Goal: Task Accomplishment & Management: Use online tool/utility

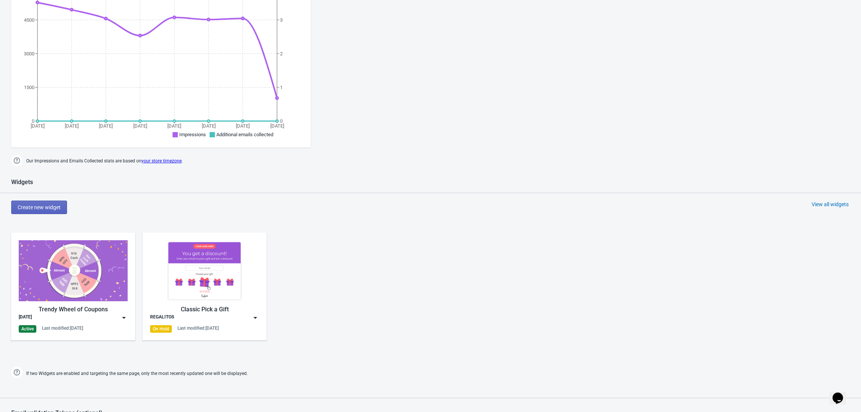
scroll to position [199, 0]
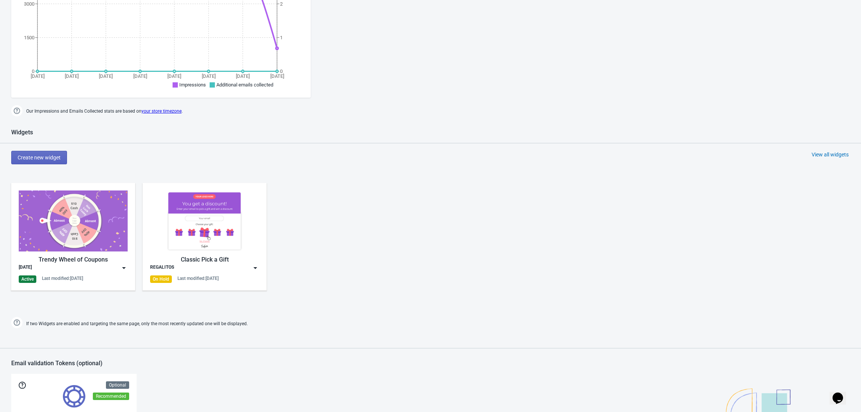
click at [69, 248] on img at bounding box center [73, 220] width 109 height 61
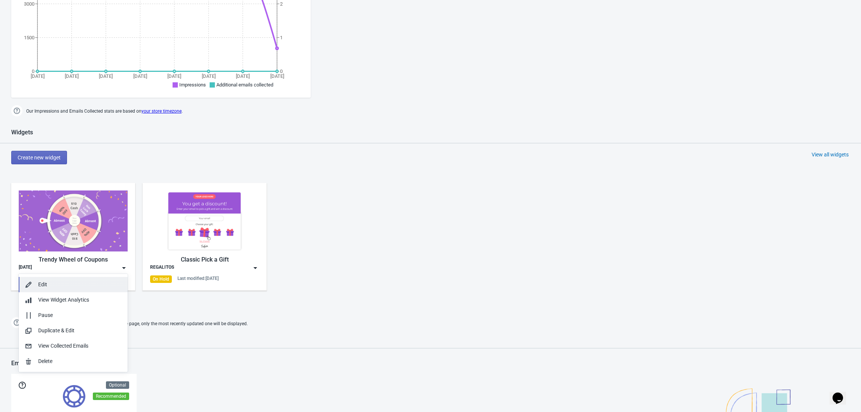
click at [54, 283] on div "Edit" at bounding box center [79, 285] width 83 height 8
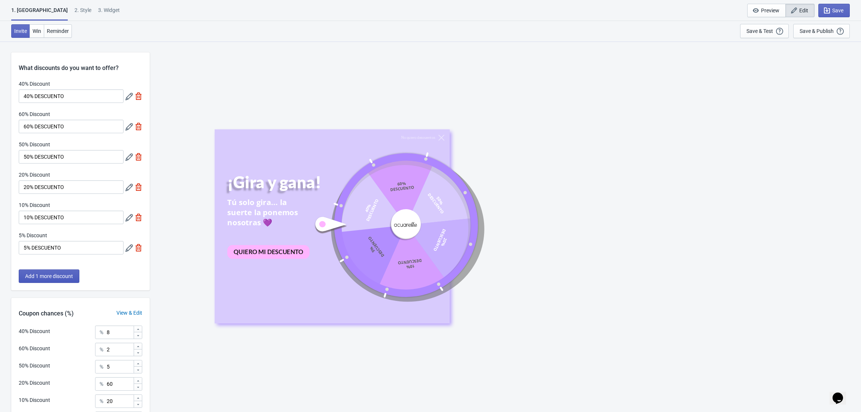
click at [74, 281] on button "Add 1 more discount" at bounding box center [49, 275] width 61 height 13
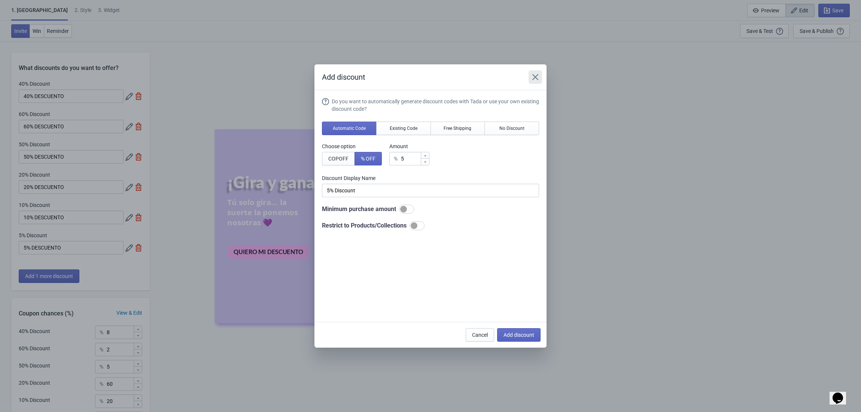
click at [533, 70] on button "Close" at bounding box center [534, 76] width 13 height 13
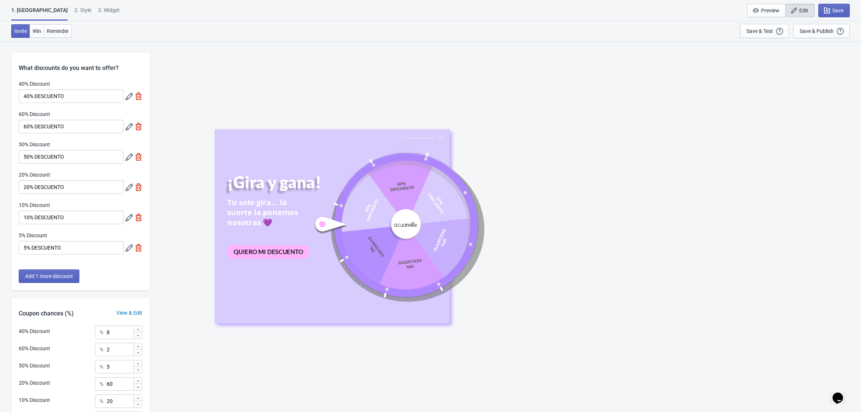
click at [126, 251] on icon at bounding box center [128, 247] width 7 height 7
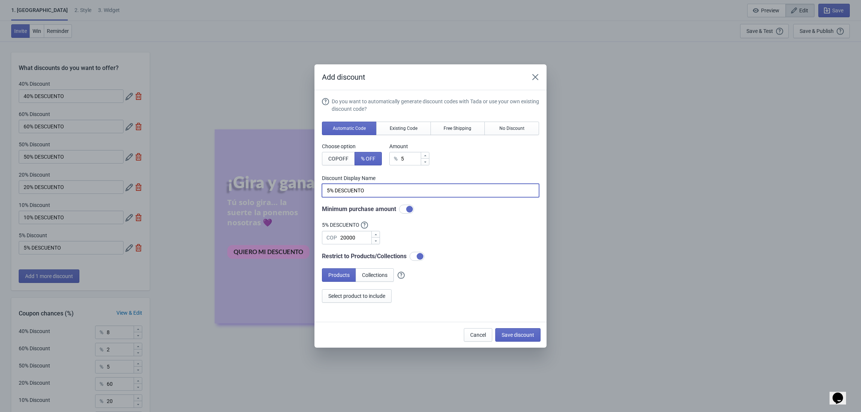
drag, startPoint x: 391, startPoint y: 190, endPoint x: 297, endPoint y: 199, distance: 94.4
click at [297, 199] on div "Add discount Do you want to automatically generate discount codes with Tada or …" at bounding box center [430, 205] width 861 height 283
click at [411, 187] on input "[PERSON_NAME] GRATIS" at bounding box center [430, 190] width 217 height 13
click at [346, 159] on span "COP OFF" at bounding box center [338, 159] width 20 height 6
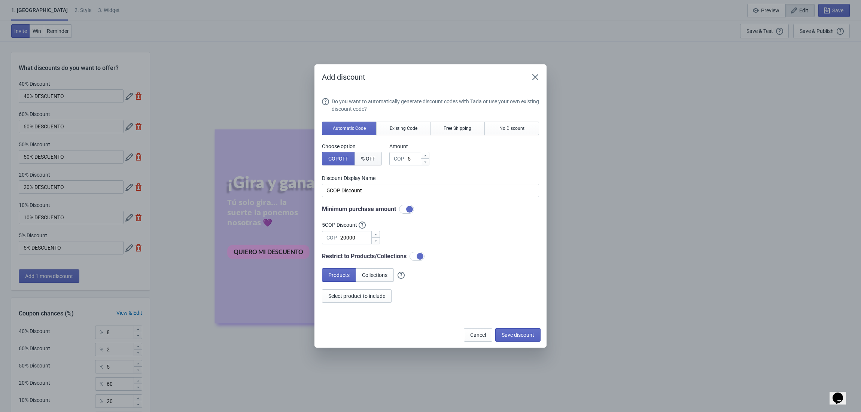
click at [372, 159] on span "% OFF" at bounding box center [368, 159] width 15 height 6
type input "5% Discount"
click at [400, 155] on div "% 5" at bounding box center [409, 158] width 40 height 13
click at [520, 126] on span "No Discount" at bounding box center [511, 128] width 25 height 6
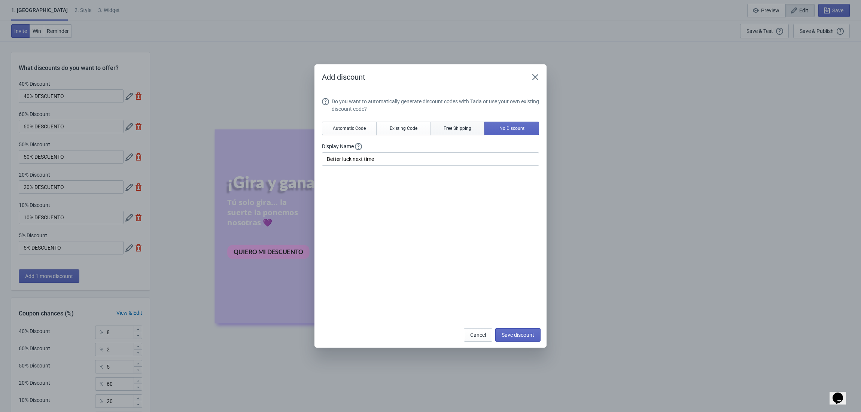
click at [464, 126] on span "Free Shipping" at bounding box center [457, 128] width 28 height 6
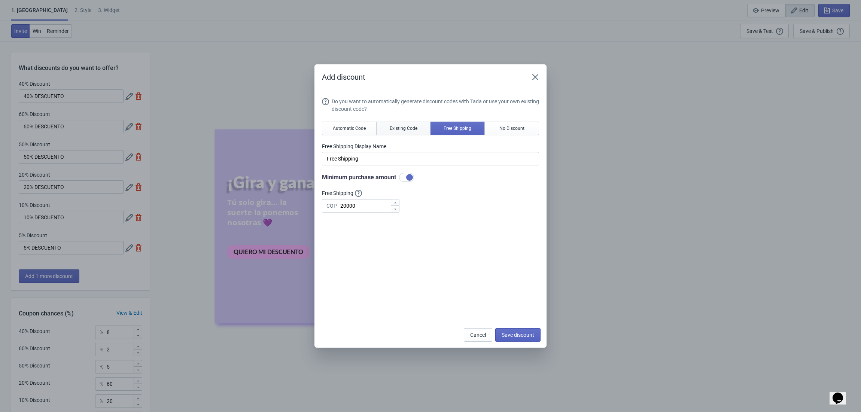
click at [405, 126] on span "Existing Code" at bounding box center [404, 128] width 28 height 6
type input "Your coupon name (5% OFF for example)"
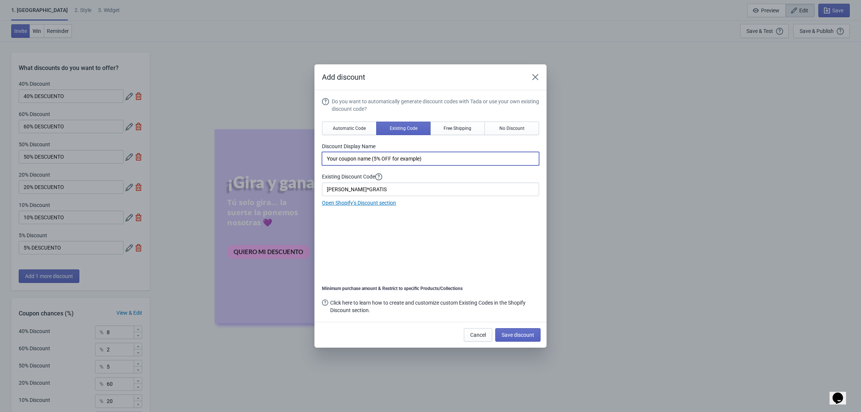
click at [443, 159] on input "Your coupon name (5% OFF for example)" at bounding box center [430, 158] width 217 height 13
drag, startPoint x: 390, startPoint y: 190, endPoint x: 309, endPoint y: 192, distance: 80.8
click at [309, 192] on div "Add discount Do you want to automatically generate discount codes with Tada or …" at bounding box center [430, 205] width 861 height 283
click at [344, 125] on span "Automatic Code" at bounding box center [349, 128] width 33 height 6
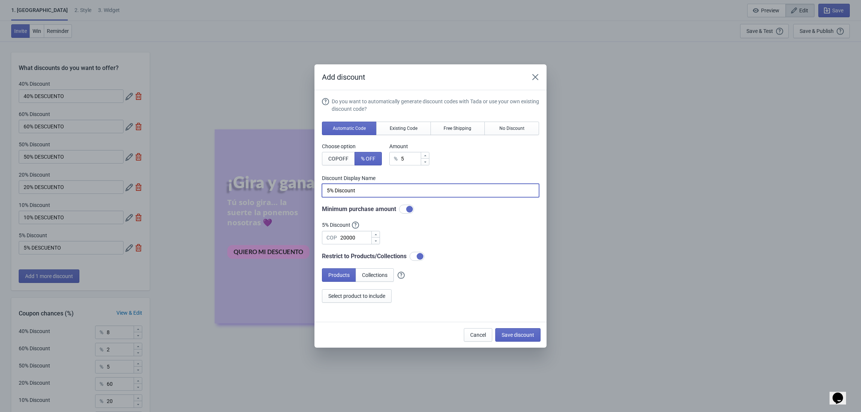
drag, startPoint x: 394, startPoint y: 192, endPoint x: 320, endPoint y: 187, distance: 74.2
click at [320, 187] on section "Do you want to automatically generate discount codes with Tada or use your own …" at bounding box center [430, 206] width 232 height 232
paste input "[PERSON_NAME]*GRATIS"
type input "[PERSON_NAME]*GRATIS"
click at [349, 271] on button "Products" at bounding box center [339, 274] width 34 height 13
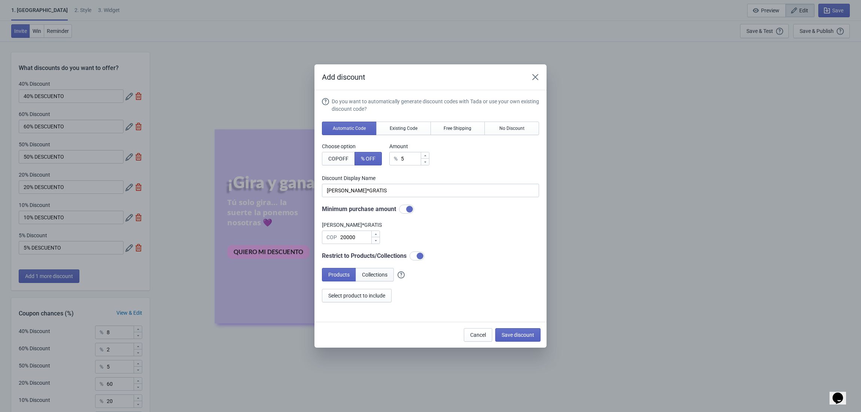
click at [372, 273] on span "Collections" at bounding box center [374, 275] width 25 height 6
click at [346, 273] on span "Products" at bounding box center [338, 275] width 21 height 6
click at [368, 273] on span "Collections" at bounding box center [374, 275] width 25 height 6
click at [371, 296] on span "Select collections to include" at bounding box center [359, 296] width 63 height 6
click at [366, 295] on span "6 collections selected" at bounding box center [352, 296] width 49 height 6
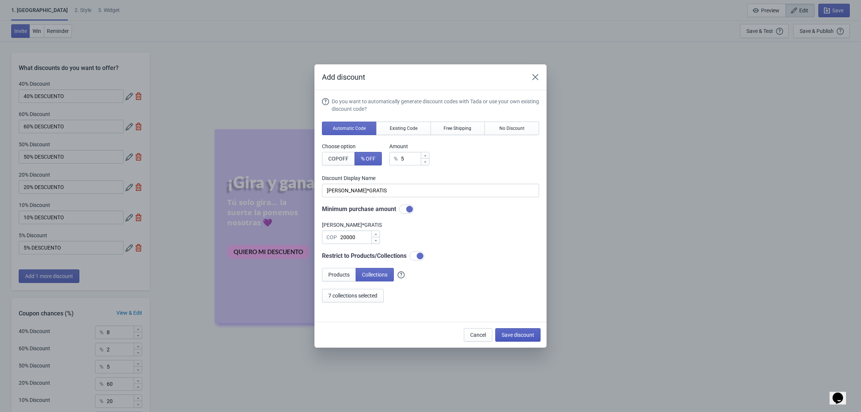
click at [512, 336] on span "Save discount" at bounding box center [517, 335] width 33 height 6
type input "[PERSON_NAME]*GRATIS"
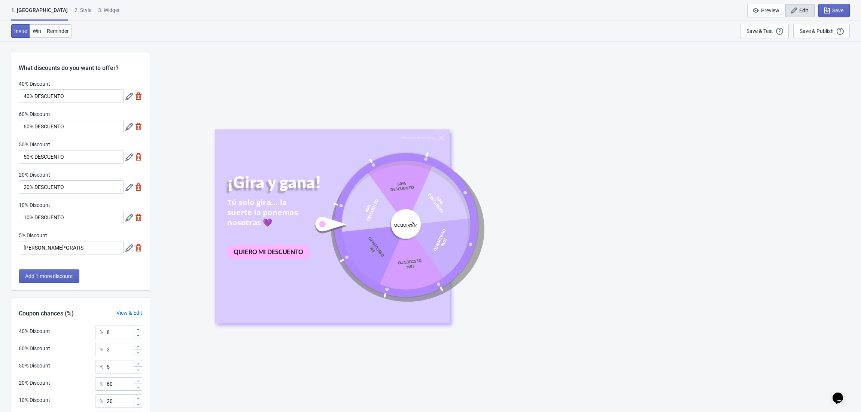
scroll to position [83, 0]
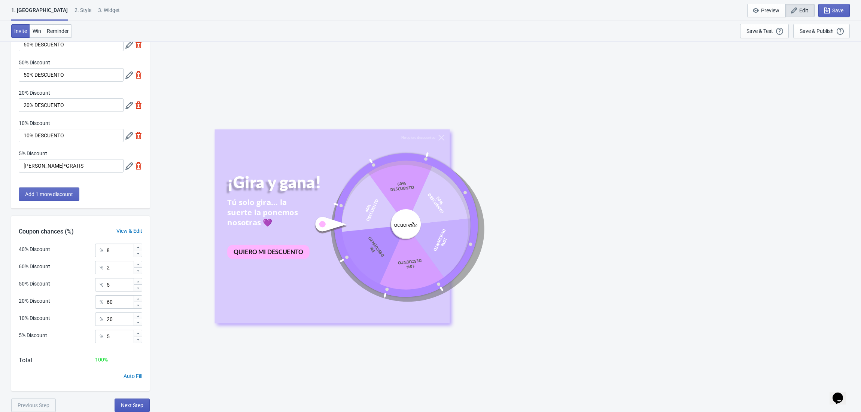
click at [126, 401] on button "Next Step" at bounding box center [132, 405] width 35 height 13
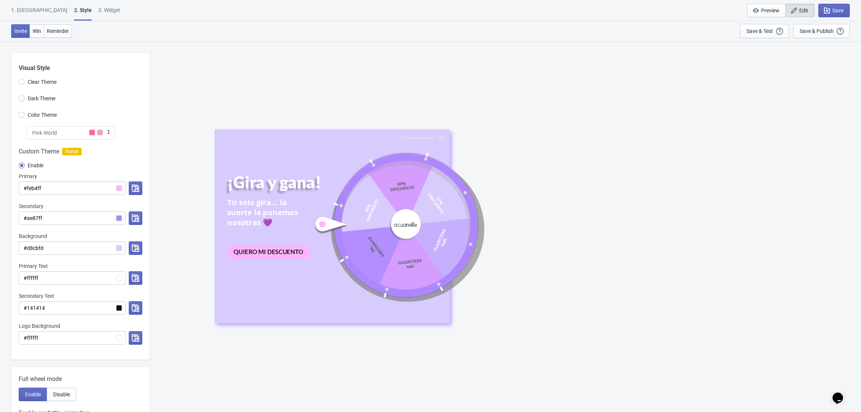
click at [28, 9] on div "1. [GEOGRAPHIC_DATA]" at bounding box center [39, 12] width 56 height 13
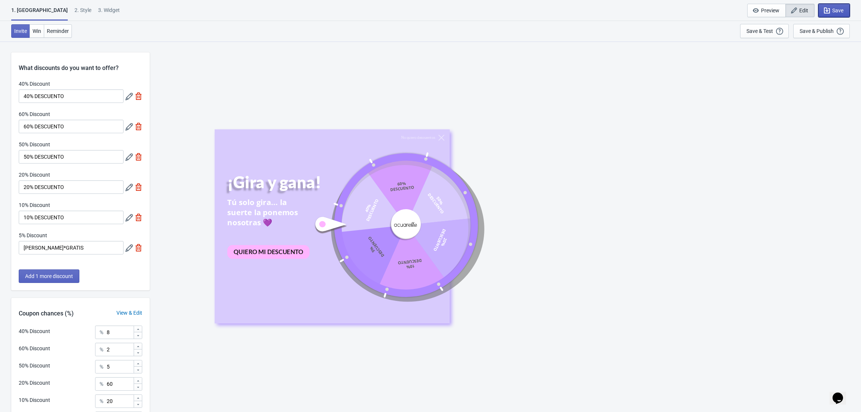
click at [833, 11] on span "Save" at bounding box center [837, 10] width 11 height 6
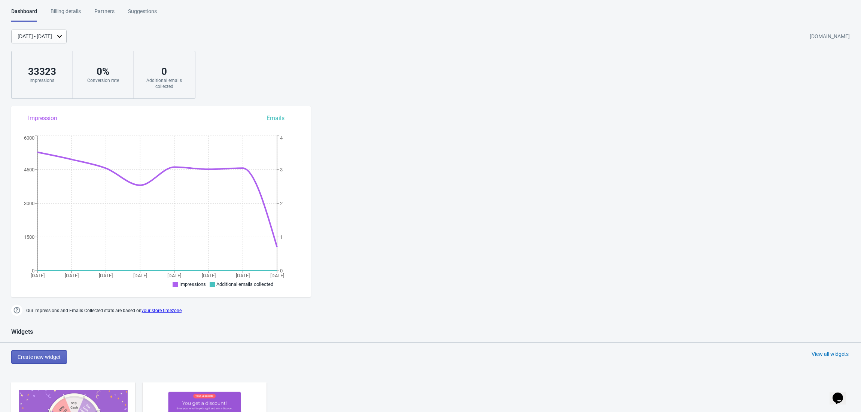
scroll to position [150, 0]
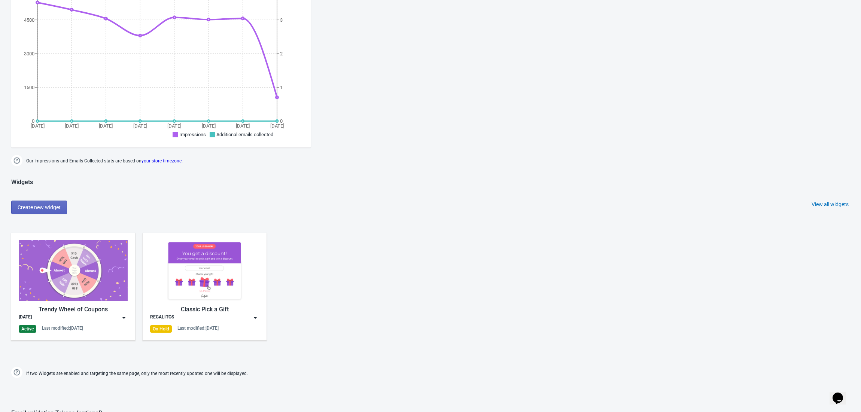
click at [77, 263] on img at bounding box center [73, 270] width 109 height 61
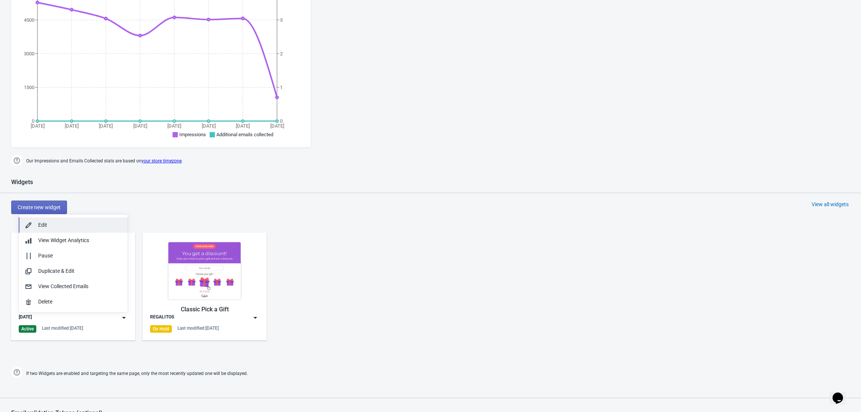
click at [60, 224] on div "Edit" at bounding box center [79, 225] width 83 height 8
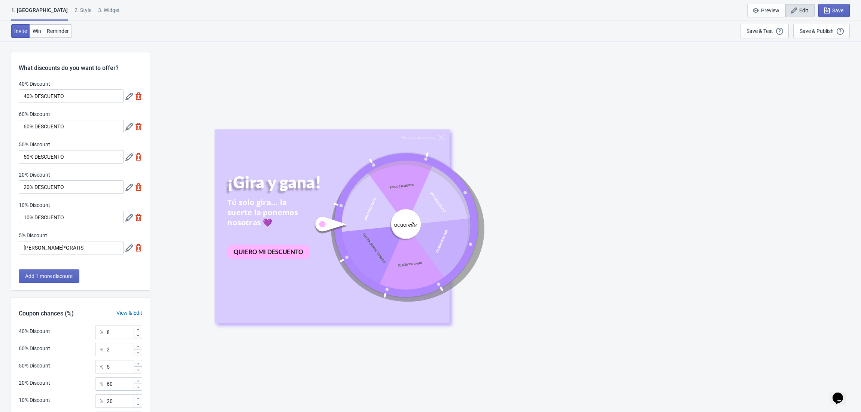
click at [127, 248] on icon at bounding box center [128, 247] width 7 height 7
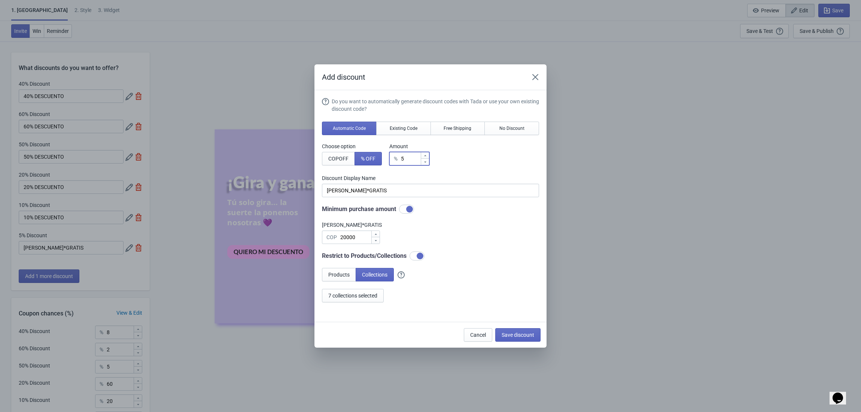
click at [406, 159] on input "5" at bounding box center [410, 158] width 20 height 13
click at [427, 162] on icon at bounding box center [425, 162] width 4 height 4
type input "4"
type input "4% Discount"
click at [426, 162] on icon at bounding box center [425, 162] width 4 height 4
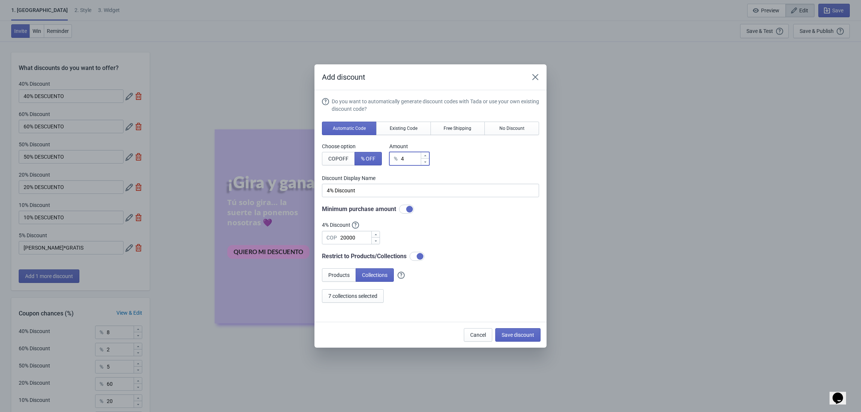
type input "3"
type input "3% Discount"
click at [426, 162] on icon at bounding box center [425, 162] width 4 height 4
type input "2"
type input "2% Discount"
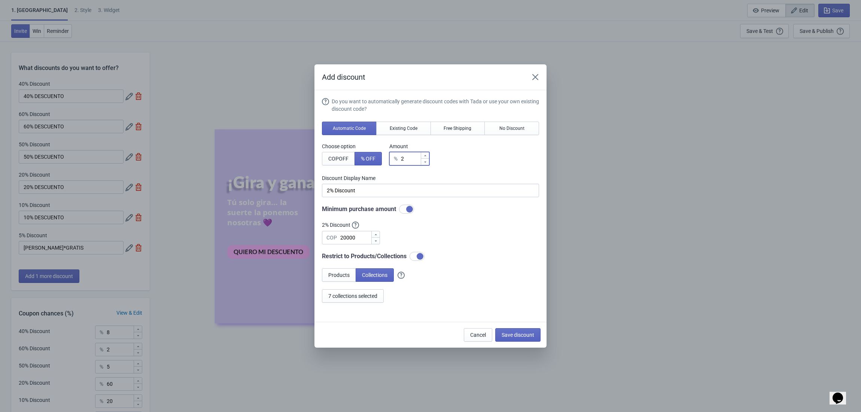
click at [426, 162] on icon at bounding box center [425, 162] width 4 height 4
type input "1"
type input "1% Discount"
click at [426, 162] on icon at bounding box center [425, 162] width 4 height 4
type input "0"
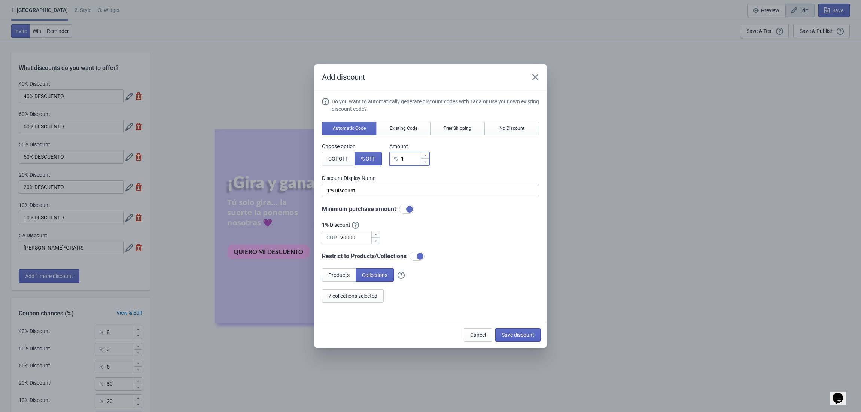
type input "0% Discount"
type input "1"
type input "1% Discount"
click at [427, 156] on icon at bounding box center [425, 155] width 4 height 4
type input "2"
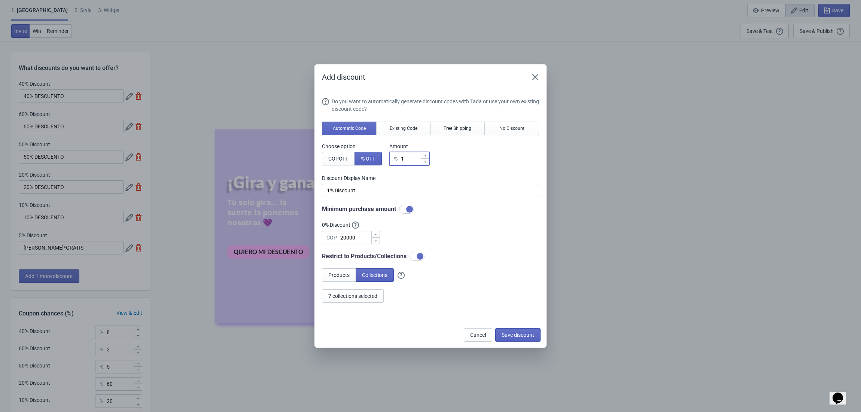
type input "2% Discount"
click at [427, 156] on icon at bounding box center [425, 155] width 4 height 4
type input "3"
type input "3% Discount"
click at [427, 156] on icon at bounding box center [425, 155] width 4 height 4
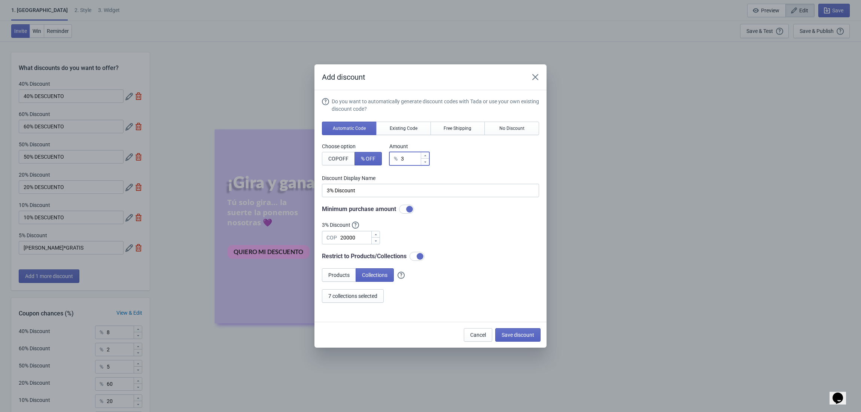
type input "4"
type input "4% Discount"
click at [427, 156] on icon at bounding box center [425, 155] width 4 height 4
type input "5"
type input "5% Discount"
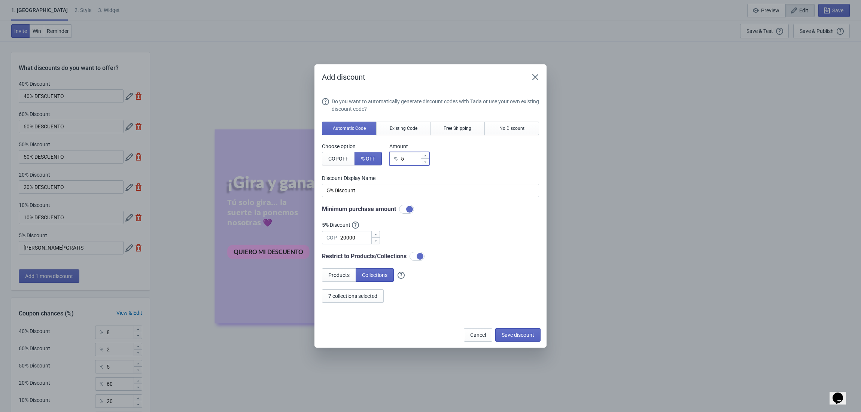
click at [427, 156] on icon at bounding box center [425, 155] width 4 height 4
type input "6"
type input "6% Discount"
click at [426, 160] on icon at bounding box center [425, 162] width 4 height 4
type input "5"
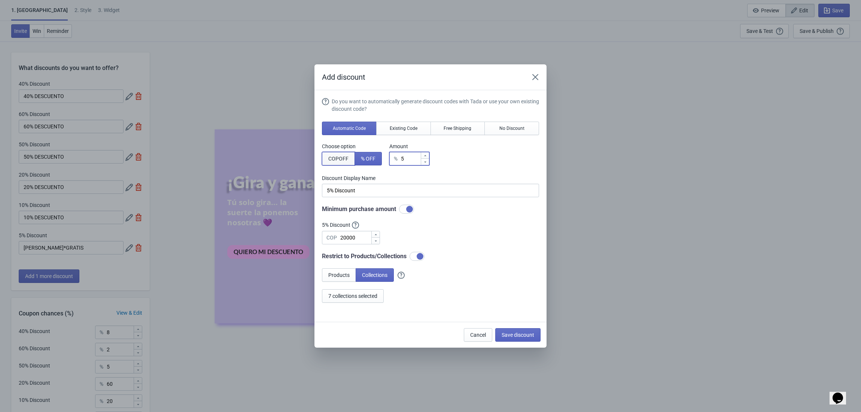
click at [346, 161] on span "COP OFF" at bounding box center [338, 159] width 20 height 6
type input "5COP Discount"
click at [370, 192] on input "5COP Discount" at bounding box center [430, 190] width 217 height 13
drag, startPoint x: 377, startPoint y: 189, endPoint x: 313, endPoint y: 193, distance: 64.5
click at [313, 193] on div "Add discount Do you want to automatically generate discount codes with Tada or …" at bounding box center [430, 205] width 861 height 283
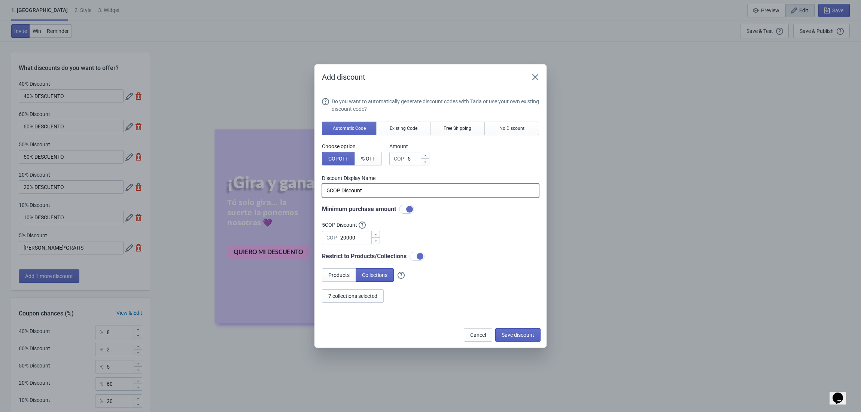
click at [424, 204] on div "Do you want to automatically generate discount codes with Tada or use your own …" at bounding box center [430, 200] width 217 height 205
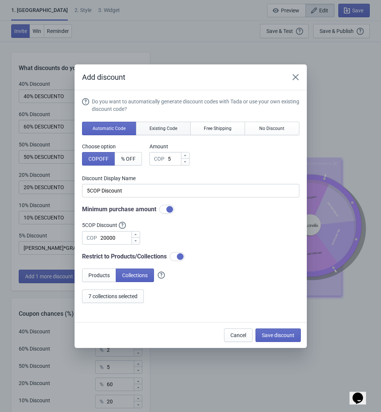
click at [159, 126] on span "Existing Code" at bounding box center [163, 128] width 28 height 6
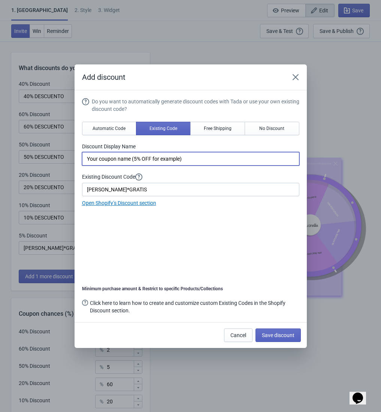
click at [176, 159] on input "Your coupon name (5% OFF for example)" at bounding box center [190, 158] width 217 height 13
click at [208, 155] on input "Your coupon name (5% OFF for example)" at bounding box center [190, 158] width 217 height 13
drag, startPoint x: 226, startPoint y: 158, endPoint x: 55, endPoint y: 159, distance: 170.7
click at [55, 159] on div "Add discount Do you want to automatically generate discount codes with Tada or …" at bounding box center [190, 205] width 381 height 283
click at [151, 188] on input "[PERSON_NAME]*GRATIS" at bounding box center [190, 189] width 217 height 13
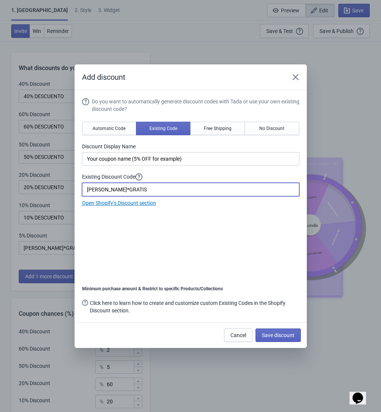
drag, startPoint x: 159, startPoint y: 189, endPoint x: 78, endPoint y: 192, distance: 80.9
click at [78, 192] on section "Do you want to automatically generate discount codes with Tada or use your own …" at bounding box center [190, 206] width 232 height 232
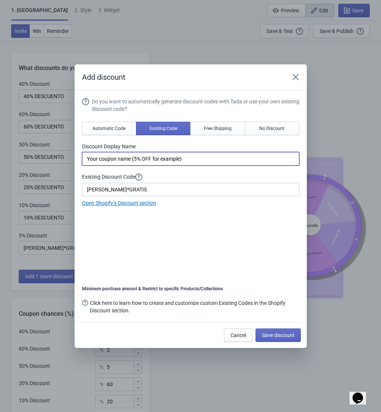
click at [198, 161] on input "Your coupon name (5% OFF for example)" at bounding box center [190, 158] width 217 height 13
drag, startPoint x: 203, startPoint y: 159, endPoint x: 76, endPoint y: 159, distance: 127.2
click at [76, 159] on section "Do you want to automatically generate discount codes with Tada or use your own …" at bounding box center [190, 206] width 232 height 232
paste input "[PERSON_NAME]*GRATIS"
type input "[PERSON_NAME]*GRATIS"
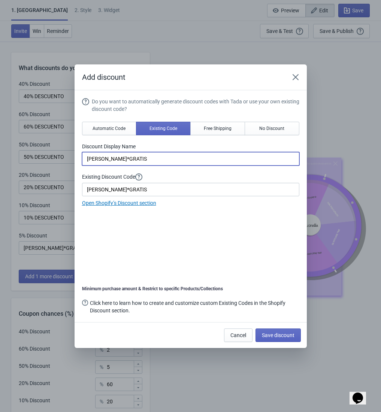
click at [152, 231] on div "Do you want to automatically generate discount codes with Tada or use your own …" at bounding box center [190, 207] width 217 height 218
click at [119, 205] on link "Open Shopify’s Discount section" at bounding box center [119, 203] width 74 height 6
click at [298, 80] on icon "Close" at bounding box center [295, 76] width 7 height 7
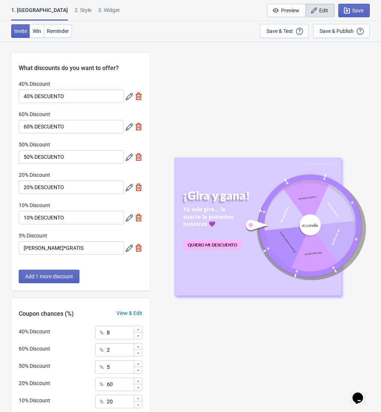
click at [126, 248] on icon at bounding box center [128, 247] width 7 height 7
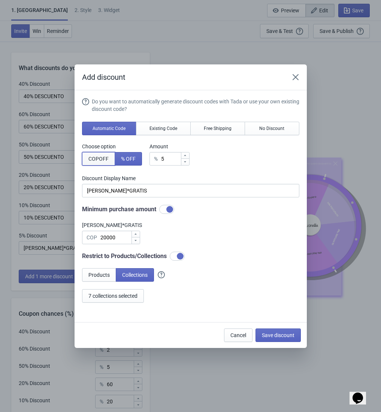
click at [108, 161] on span "COP OFF" at bounding box center [98, 159] width 20 height 6
type input "5COP Discount"
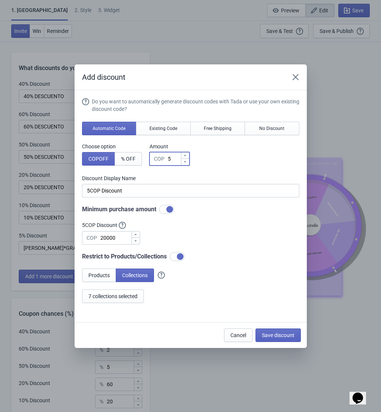
click at [173, 159] on input "5" at bounding box center [173, 158] width 13 height 13
click at [184, 155] on icon at bounding box center [185, 155] width 4 height 4
type input "6"
type input "6COP Discount"
click at [184, 155] on icon at bounding box center [185, 155] width 4 height 4
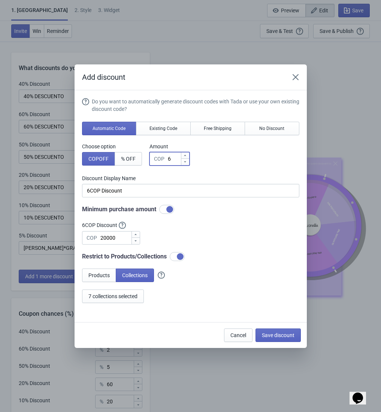
type input "7"
type input "7COP Discount"
click at [184, 155] on icon at bounding box center [185, 155] width 4 height 4
type input "8"
type input "8COP Discount"
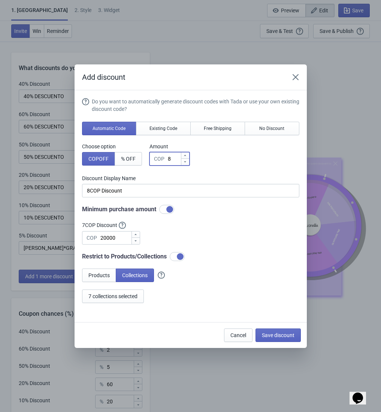
click at [184, 155] on icon at bounding box center [185, 155] width 4 height 4
type input "9"
type input "9COP Discount"
click at [184, 155] on icon at bounding box center [185, 155] width 4 height 4
type input "10"
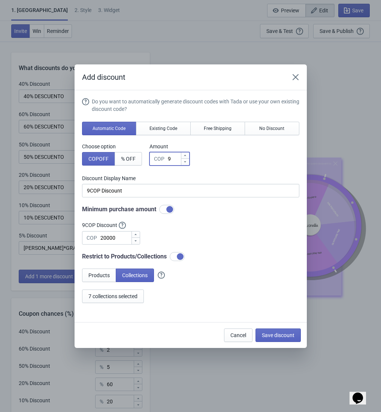
type input "10COP Discount"
click at [184, 155] on icon at bounding box center [185, 155] width 4 height 4
type input "11"
type input "11COP Discount"
click at [184, 155] on icon at bounding box center [185, 155] width 4 height 4
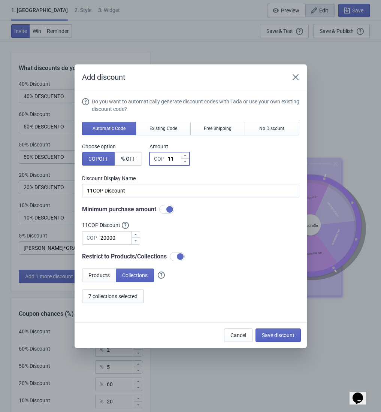
type input "12"
type input "12COP Discount"
click at [184, 155] on icon at bounding box center [185, 155] width 4 height 4
type input "13"
type input "13COP Discount"
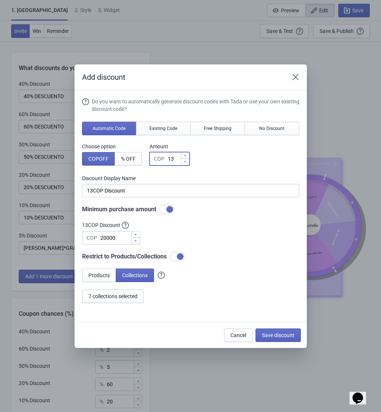
click at [184, 155] on icon at bounding box center [185, 155] width 4 height 4
type input "14"
type input "14COP Discount"
click at [184, 155] on icon at bounding box center [185, 155] width 4 height 4
type input "15"
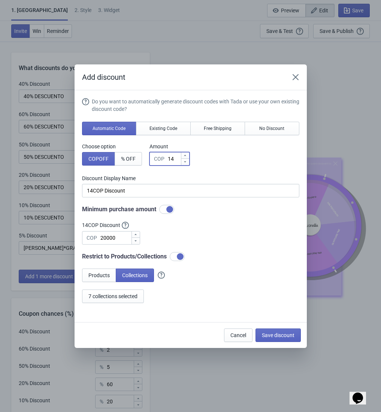
type input "15COP Discount"
click at [184, 155] on icon at bounding box center [185, 155] width 4 height 4
type input "16"
type input "16COP Discount"
click at [184, 155] on icon at bounding box center [185, 155] width 4 height 4
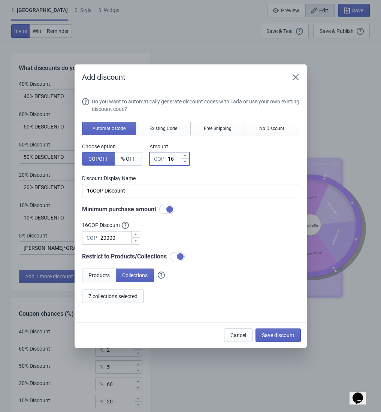
type input "17"
type input "17COP Discount"
click at [184, 155] on icon at bounding box center [185, 155] width 4 height 4
type input "18"
type input "18COP Discount"
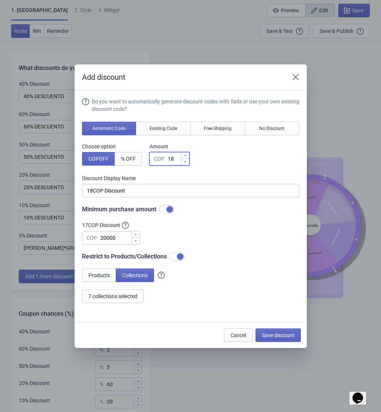
click at [184, 155] on icon at bounding box center [185, 155] width 4 height 4
type input "19"
type input "19COP Discount"
click at [184, 155] on icon at bounding box center [185, 155] width 4 height 4
type input "20"
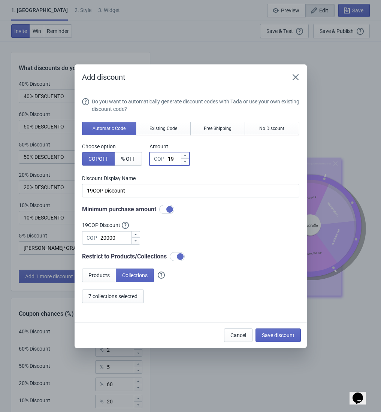
type input "20COP Discount"
click at [184, 161] on icon at bounding box center [185, 161] width 4 height 4
type input "19"
type input "19COP Discount"
click at [184, 161] on icon at bounding box center [185, 161] width 4 height 4
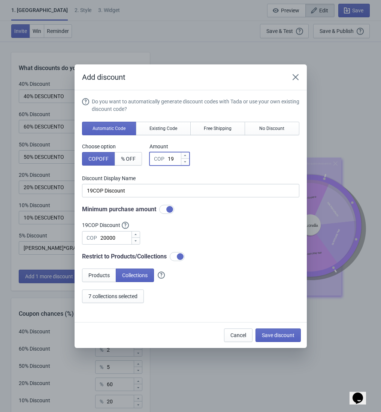
type input "18"
type input "18COP Discount"
click at [184, 161] on icon at bounding box center [185, 161] width 4 height 4
type input "17"
type input "17COP Discount"
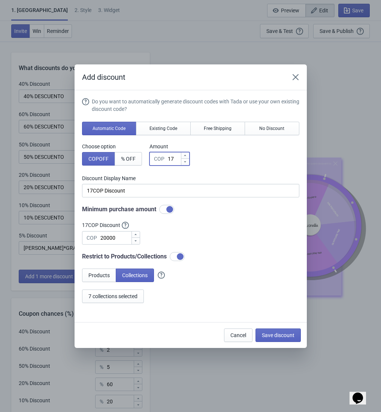
click at [184, 161] on icon at bounding box center [185, 161] width 4 height 4
type input "16"
type input "16COP Discount"
click at [184, 161] on icon at bounding box center [185, 161] width 4 height 4
type input "15"
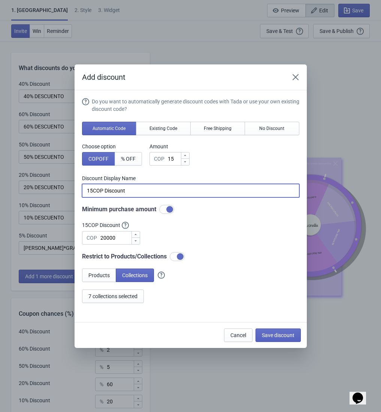
drag, startPoint x: 170, startPoint y: 189, endPoint x: 80, endPoint y: 189, distance: 89.8
click at [80, 189] on section "Do you want to automatically generate discount codes with Tada or use your own …" at bounding box center [190, 206] width 232 height 232
paste input "[PERSON_NAME]*GRATIS"
type input "[PERSON_NAME]*GRATIS"
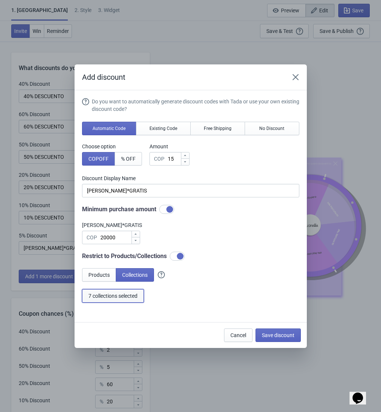
click at [129, 297] on span "7 collections selected" at bounding box center [112, 296] width 49 height 6
click at [163, 127] on span "Existing Code" at bounding box center [163, 128] width 28 height 6
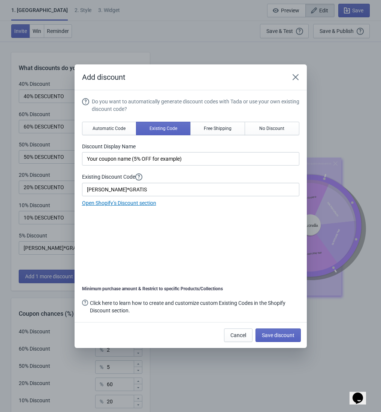
click at [186, 182] on div "Existing Discount Code [PERSON_NAME]*GRATIS" at bounding box center [190, 184] width 217 height 23
drag, startPoint x: 186, startPoint y: 187, endPoint x: 65, endPoint y: 192, distance: 121.7
click at [65, 192] on div "Add discount Do you want to automatically generate discount codes with Tada or …" at bounding box center [190, 205] width 381 height 283
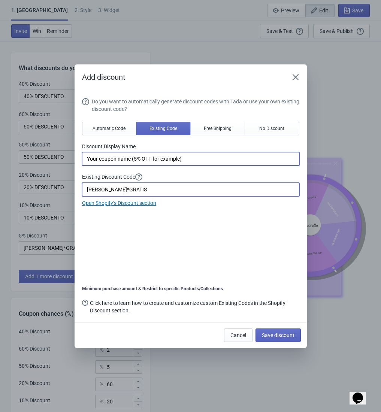
click at [246, 161] on input "Your coupon name (5% OFF for example)" at bounding box center [190, 158] width 217 height 13
drag, startPoint x: 201, startPoint y: 161, endPoint x: 77, endPoint y: 174, distance: 124.2
click at [77, 174] on section "Do you want to automatically generate discount codes with Tada or use your own …" at bounding box center [190, 206] width 232 height 232
paste input "[PERSON_NAME]*GRATIS"
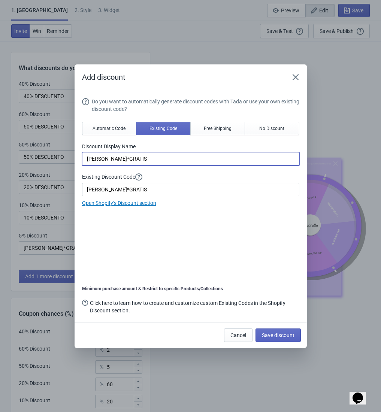
click at [159, 217] on div "Do you want to automatically generate discount codes with Tada or use your own …" at bounding box center [190, 207] width 217 height 218
click at [228, 129] on span "Free Shipping" at bounding box center [218, 128] width 28 height 6
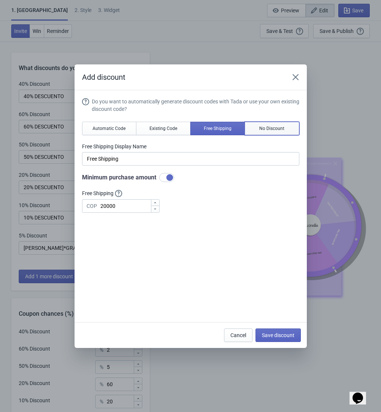
click at [271, 124] on button "No Discount" at bounding box center [271, 128] width 55 height 13
type input "Better luck next time"
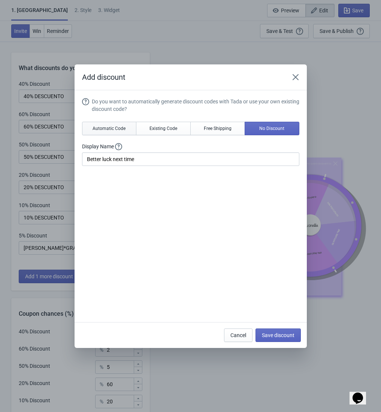
click at [111, 126] on span "Automatic Code" at bounding box center [108, 128] width 33 height 6
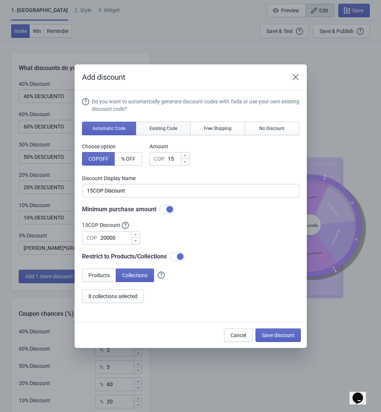
click at [140, 125] on button "Existing Code" at bounding box center [163, 128] width 55 height 13
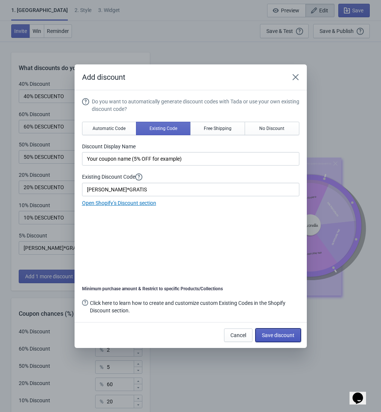
click at [288, 337] on span "Save discount" at bounding box center [278, 335] width 33 height 6
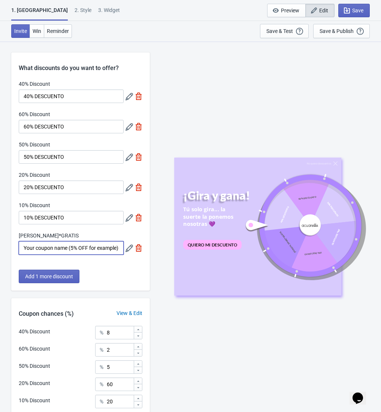
drag, startPoint x: 118, startPoint y: 248, endPoint x: 9, endPoint y: 238, distance: 109.3
click at [9, 238] on div "What discounts do you want to offer? 40% Discount 40% DESCUENTO 60% Discount 60…" at bounding box center [190, 267] width 381 height 453
paste input "[PERSON_NAME]*GRATIS"
type input "[PERSON_NAME]*GRATIS"
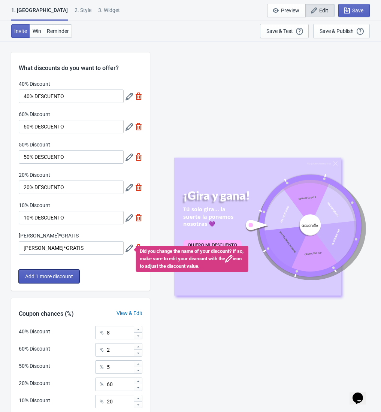
click at [70, 279] on span "Add 1 more discount" at bounding box center [49, 276] width 48 height 6
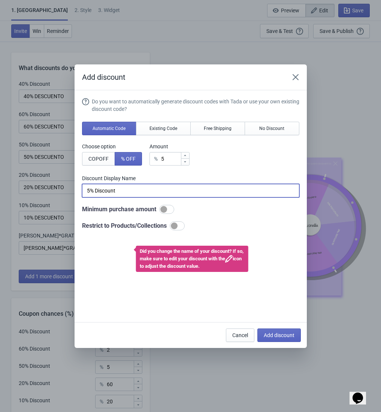
click at [158, 195] on input "5% Discount" at bounding box center [190, 190] width 217 height 13
drag, startPoint x: 192, startPoint y: 193, endPoint x: 99, endPoint y: 193, distance: 92.8
click at [99, 193] on input "5% Discount" at bounding box center [190, 190] width 217 height 13
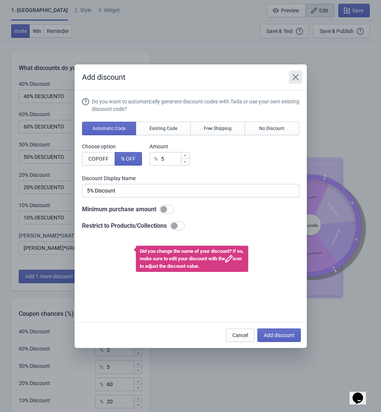
click at [294, 80] on icon "Close" at bounding box center [295, 76] width 7 height 7
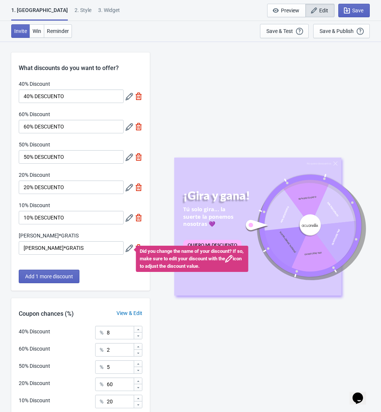
click at [129, 246] on icon at bounding box center [128, 247] width 7 height 7
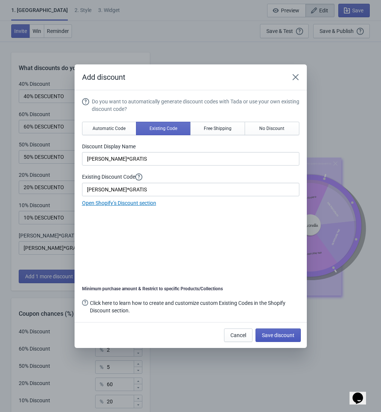
click at [281, 335] on span "Save discount" at bounding box center [278, 335] width 33 height 6
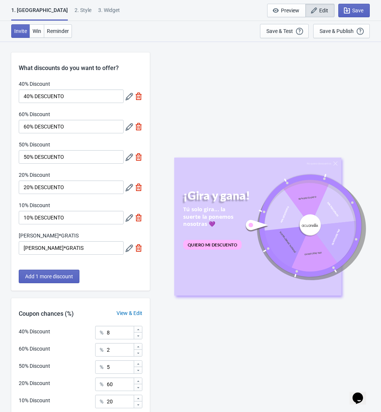
click at [254, 343] on div "No quiero descuentos ¡Gira y gana! Tú solo gira... la suerte la ponemos nosotra…" at bounding box center [264, 226] width 223 height 370
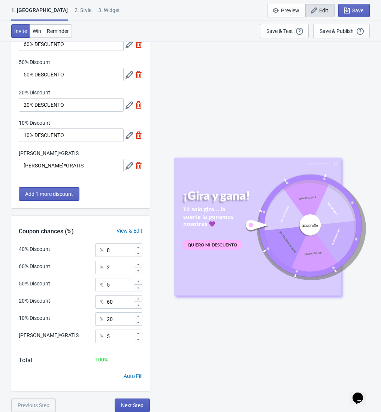
click at [129, 400] on button "Next Step" at bounding box center [132, 404] width 35 height 13
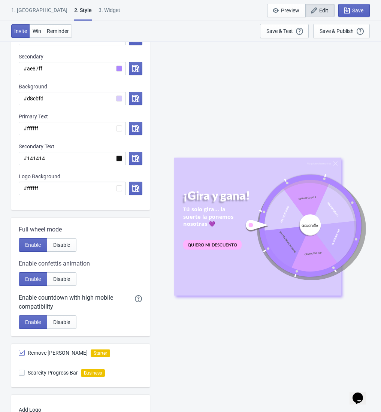
scroll to position [252, 0]
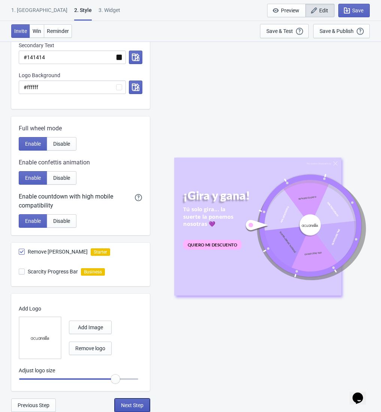
click at [128, 402] on span "Next Step" at bounding box center [132, 405] width 22 height 6
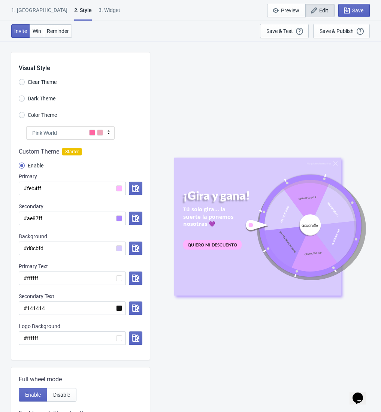
select select "once"
select select "circle"
select select "middle_left"
select select "1"
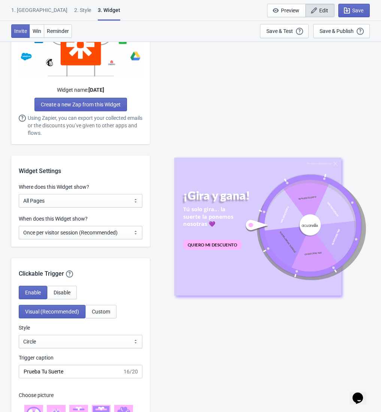
scroll to position [599, 0]
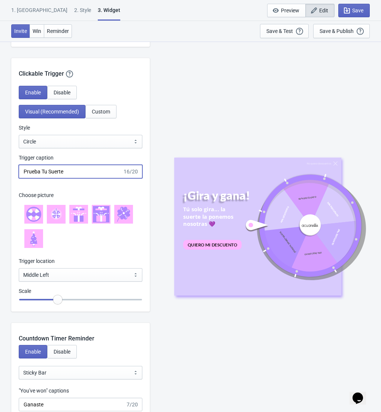
click at [97, 168] on input "Prueba Tu Suerte" at bounding box center [71, 171] width 104 height 13
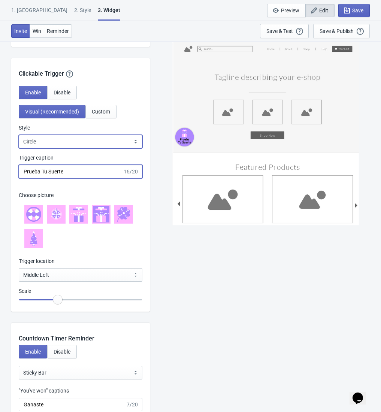
click at [104, 144] on select "Square Circle Tab" at bounding box center [80, 141] width 123 height 13
select select "square"
click at [19, 135] on select "Square Circle Tab" at bounding box center [80, 141] width 123 height 13
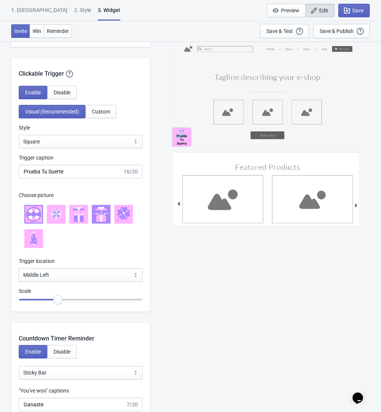
drag, startPoint x: 186, startPoint y: 136, endPoint x: 185, endPoint y: 153, distance: 16.9
click at [185, 153] on div "Prueba Tu Suerte" at bounding box center [265, 133] width 186 height 184
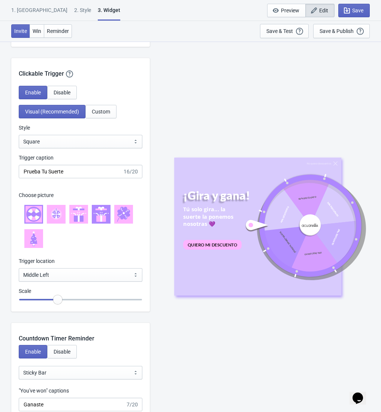
click at [170, 122] on div "No quiero descuentos ¡Gira y gana! Tú solo gira... la suerte la ponemos nosotra…" at bounding box center [264, 226] width 223 height 370
click at [115, 147] on select "Square Circle Tab" at bounding box center [80, 141] width 123 height 13
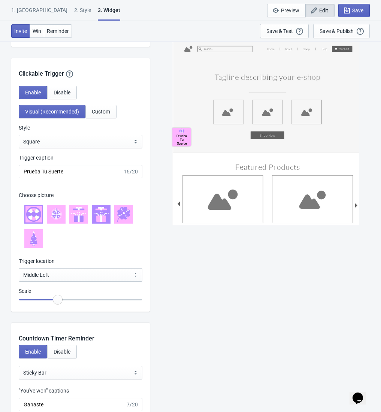
click at [80, 219] on icon at bounding box center [81, 218] width 5 height 6
click at [92, 270] on select "Bottom Left Bottom Right Middle Left Middle Right Top Left Top Right" at bounding box center [80, 274] width 123 height 13
click at [19, 268] on select "Bottom Left Bottom Right Middle Left Middle Right Top Left Top Right" at bounding box center [80, 274] width 123 height 13
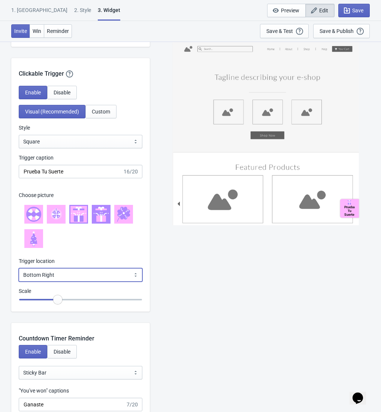
click at [90, 274] on select "Bottom Left Bottom Right Middle Left Middle Right Top Left Top Right" at bounding box center [80, 274] width 123 height 13
click at [19, 268] on select "Bottom Left Bottom Right Middle Left Middle Right Top Left Top Right" at bounding box center [80, 274] width 123 height 13
click at [96, 277] on select "Bottom Left Bottom Right Middle Left Middle Right Top Left Top Right" at bounding box center [80, 274] width 123 height 13
click at [19, 268] on select "Bottom Left Bottom Right Middle Left Middle Right Top Left Top Right" at bounding box center [80, 274] width 123 height 13
click at [106, 275] on select "Bottom Left Bottom Right Middle Left Middle Right Top Left Top Right" at bounding box center [80, 274] width 123 height 13
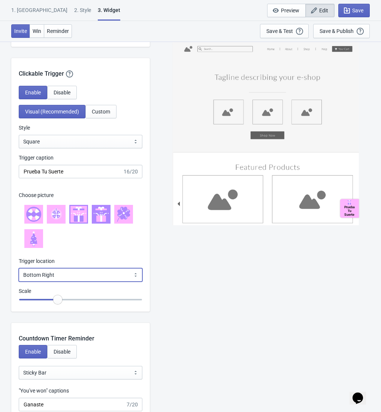
click at [19, 268] on select "Bottom Left Bottom Right Middle Left Middle Right Top Left Top Right" at bounding box center [80, 274] width 123 height 13
click at [95, 275] on select "Bottom Left Bottom Right Middle Left Middle Right Top Left Top Right" at bounding box center [80, 274] width 123 height 13
click at [19, 268] on select "Bottom Left Bottom Right Middle Left Middle Right Top Left Top Right" at bounding box center [80, 274] width 123 height 13
click at [97, 271] on select "Bottom Left Bottom Right Middle Left Middle Right Top Left Top Right" at bounding box center [80, 274] width 123 height 13
click at [19, 268] on select "Bottom Left Bottom Right Middle Left Middle Right Top Left Top Right" at bounding box center [80, 274] width 123 height 13
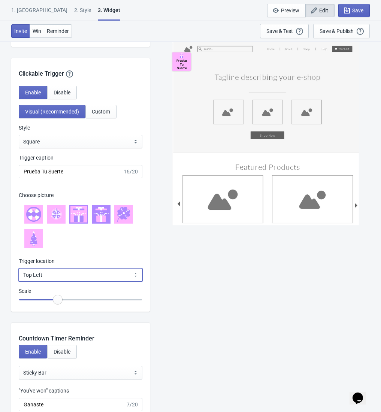
click at [100, 273] on select "Bottom Left Bottom Right Middle Left Middle Right Top Left Top Right" at bounding box center [80, 274] width 123 height 13
select select "middle_right"
click at [19, 268] on select "Bottom Left Bottom Right Middle Left Middle Right Top Left Top Right" at bounding box center [80, 274] width 123 height 13
click at [259, 298] on div "Prueba Tu Suerte" at bounding box center [264, 226] width 223 height 370
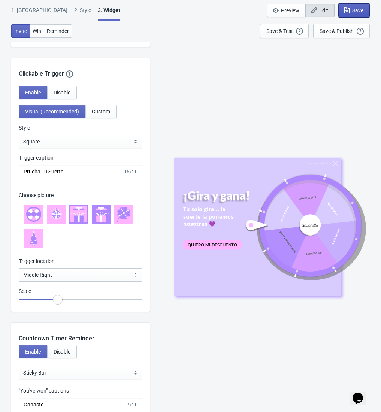
click at [359, 9] on span "Save" at bounding box center [357, 10] width 11 height 6
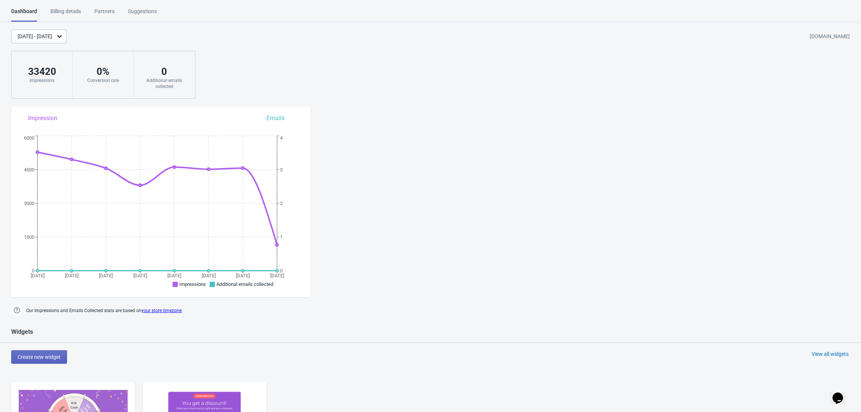
click at [141, 5] on html "Dashboard Billing details Partners Suggestions Dashboard Billing details Partne…" at bounding box center [430, 206] width 861 height 412
click at [140, 10] on div "Suggestions" at bounding box center [142, 13] width 29 height 13
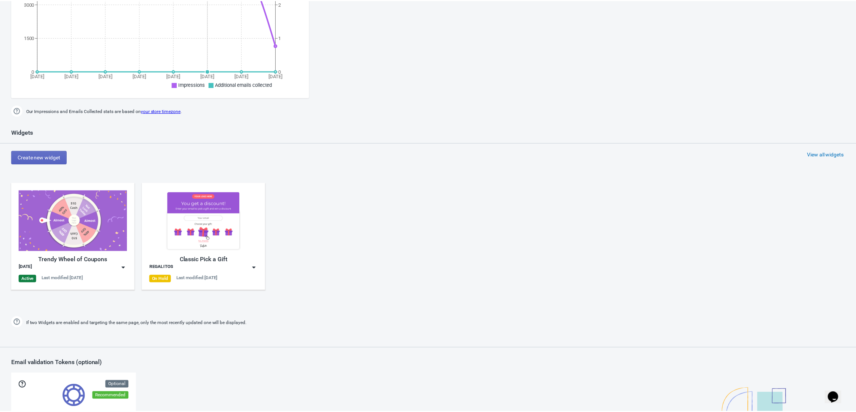
scroll to position [100, 0]
